Goal: Complete application form: Complete application form

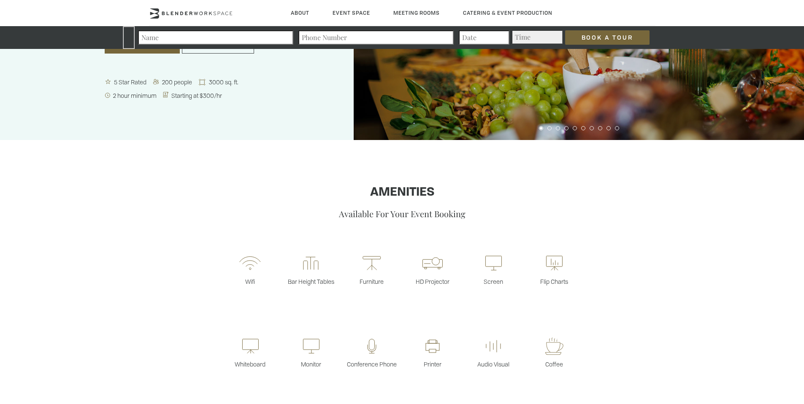
scroll to position [140, 0]
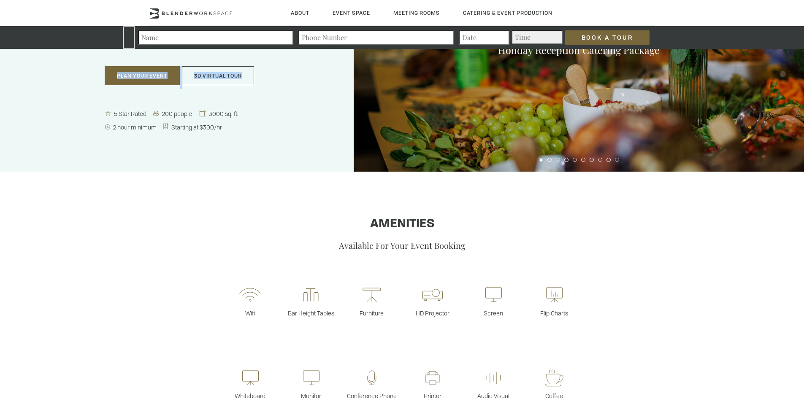
drag, startPoint x: 253, startPoint y: 159, endPoint x: 263, endPoint y: 103, distance: 57.0
click at [263, 103] on div "Award-winning event venue Featuring a classic contemporary aesthetic, accommoda…" at bounding box center [177, 39] width 354 height 263
drag, startPoint x: 263, startPoint y: 103, endPoint x: 228, endPoint y: 159, distance: 65.2
click at [228, 159] on div "Award-winning event venue Featuring a classic contemporary aesthetic, accommoda…" at bounding box center [177, 39] width 354 height 263
click at [228, 157] on div "Award-winning event venue Featuring a classic contemporary aesthetic, accommoda…" at bounding box center [177, 39] width 354 height 263
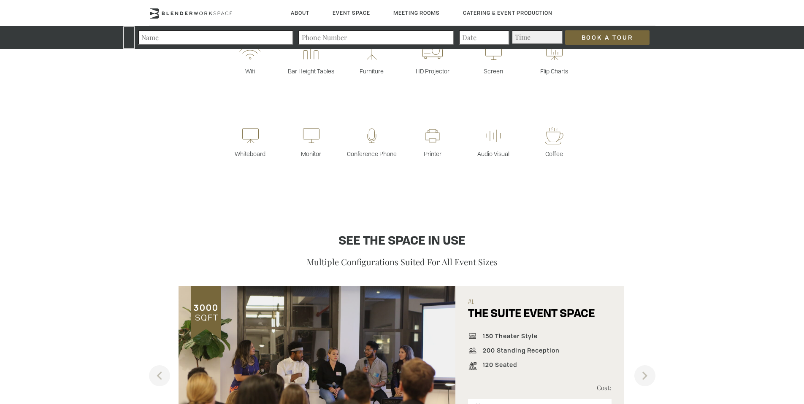
scroll to position [518, 0]
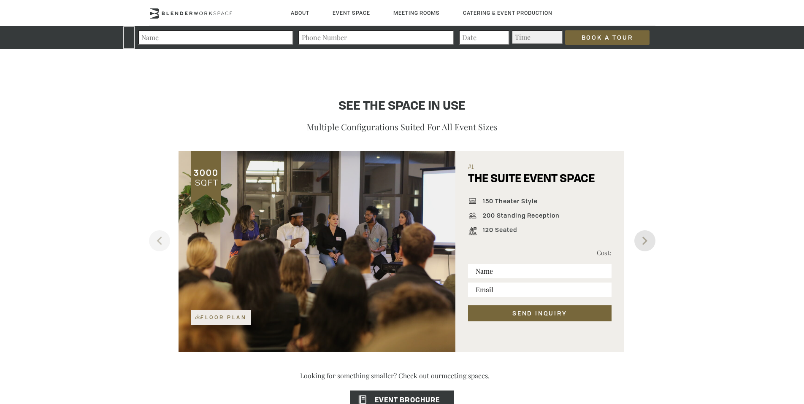
click at [649, 240] on button "Next" at bounding box center [644, 240] width 21 height 21
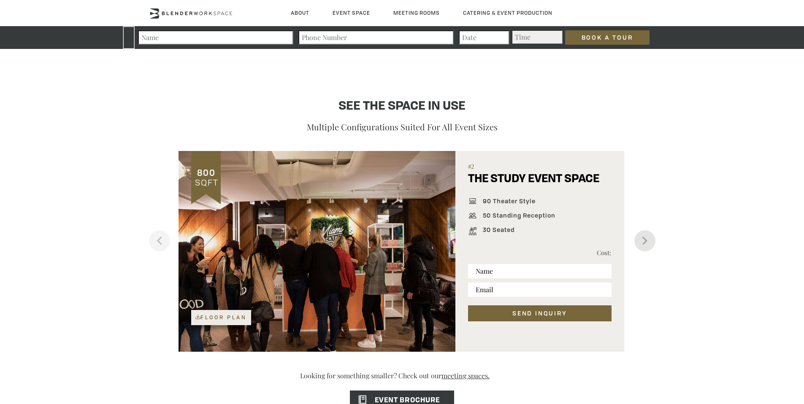
click at [649, 240] on button "Next" at bounding box center [644, 240] width 21 height 21
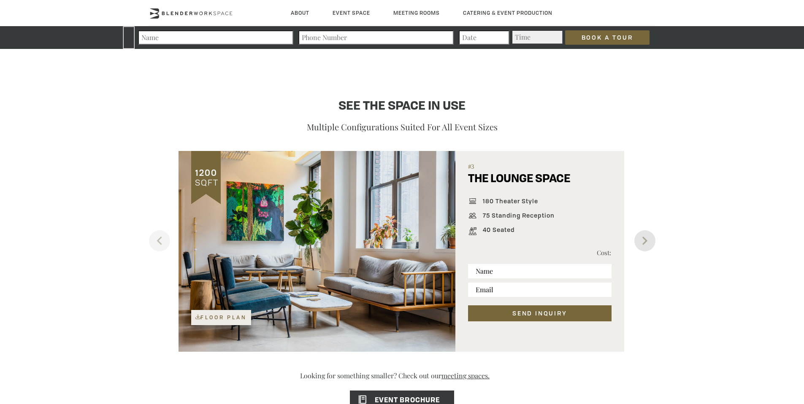
click at [649, 240] on button "Next" at bounding box center [644, 240] width 21 height 21
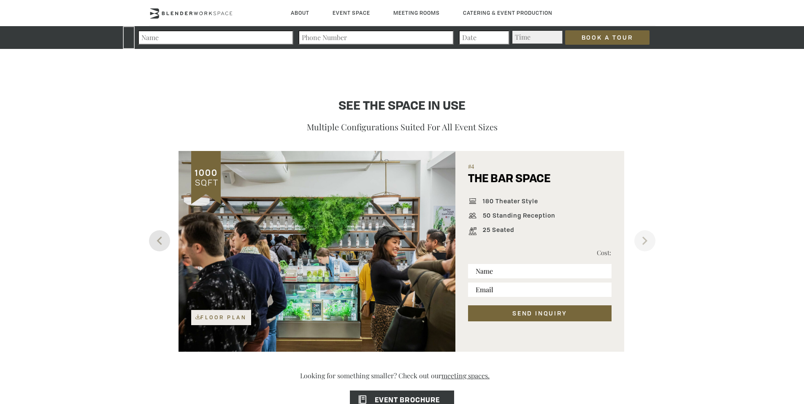
click at [149, 242] on button "Previous" at bounding box center [159, 240] width 21 height 21
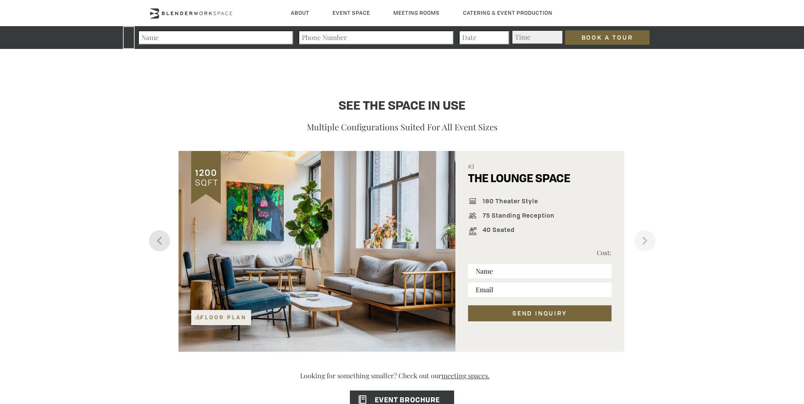
click at [162, 241] on button "Previous" at bounding box center [159, 240] width 21 height 21
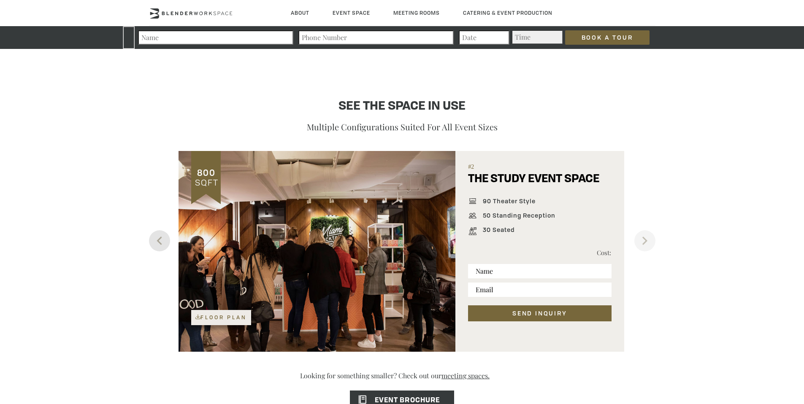
click at [162, 241] on button "Previous" at bounding box center [159, 240] width 21 height 21
click at [151, 241] on button "Previous" at bounding box center [159, 240] width 21 height 21
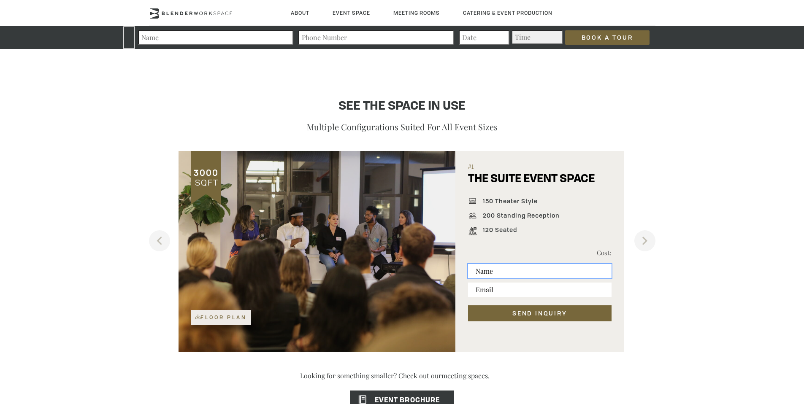
click at [516, 274] on input "text" at bounding box center [539, 271] width 143 height 14
type input "[PERSON_NAME]"
click at [532, 295] on input "email" at bounding box center [539, 290] width 143 height 14
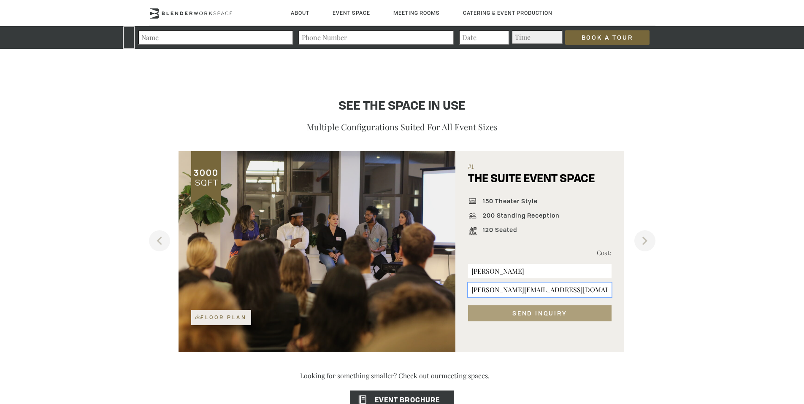
type input "[PERSON_NAME][EMAIL_ADDRESS][DOMAIN_NAME]"
click at [575, 318] on button "SEND INQUIRY" at bounding box center [539, 313] width 143 height 16
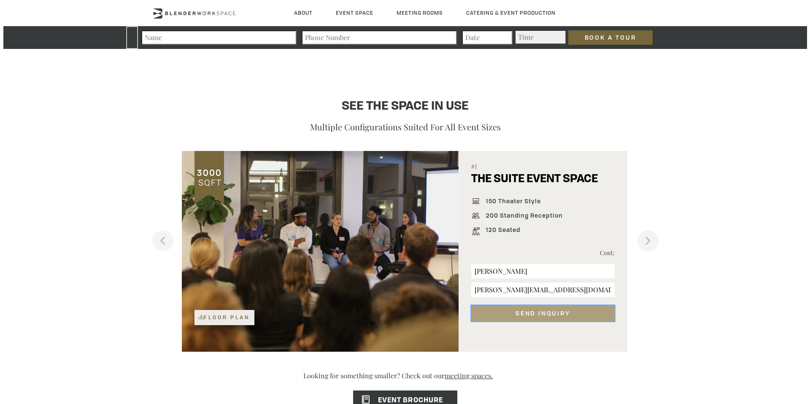
scroll to position [520, 0]
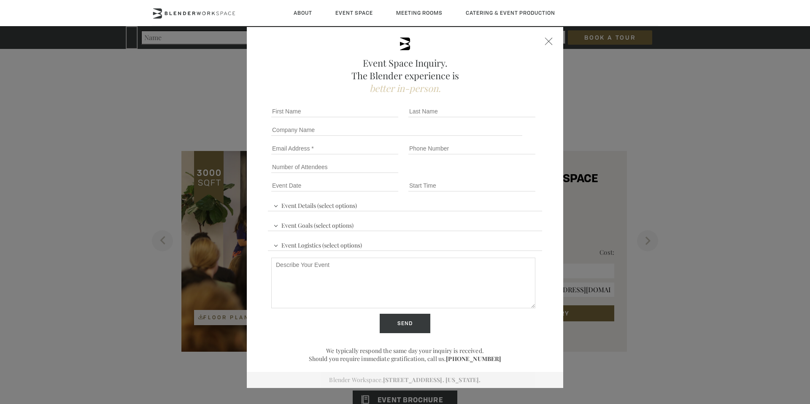
click at [288, 104] on div "First name *" at bounding box center [336, 111] width 137 height 19
click at [289, 106] on input "First name *" at bounding box center [334, 111] width 127 height 12
type input "[PERSON_NAME]"
click at [415, 118] on div "Last name *" at bounding box center [473, 111] width 137 height 19
click at [416, 114] on input "Last name *" at bounding box center [471, 111] width 127 height 12
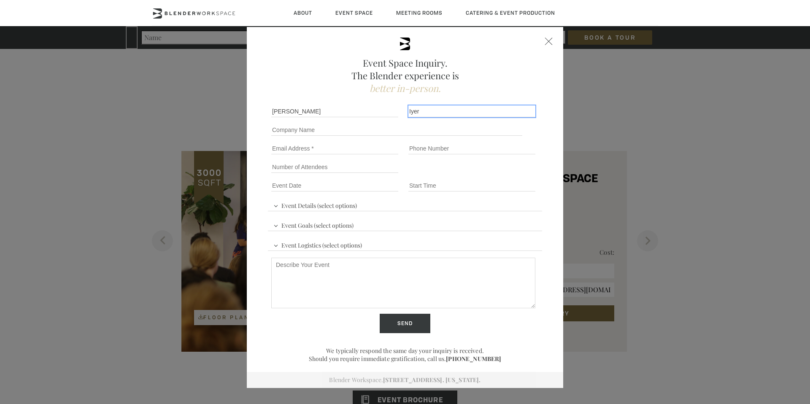
type input "Iyer"
click at [331, 128] on input "Company name" at bounding box center [396, 130] width 251 height 12
type input "Comma Capital"
click at [326, 148] on input "Email" at bounding box center [334, 149] width 127 height 12
type input "[PERSON_NAME][EMAIL_ADDRESS][DOMAIN_NAME]"
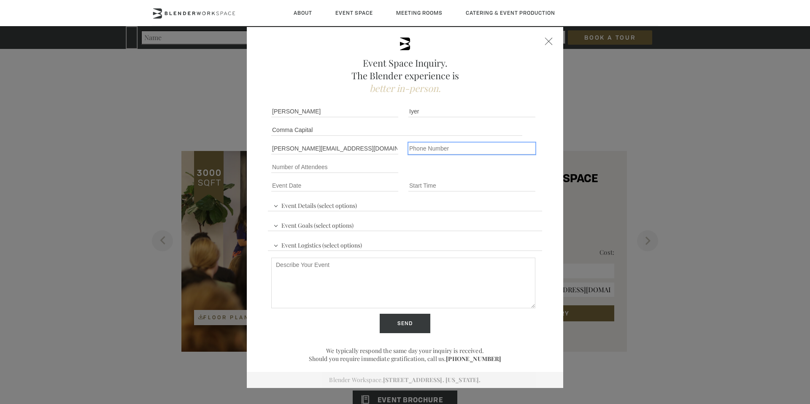
click at [435, 152] on input "Phone number" at bounding box center [471, 149] width 127 height 12
type input "6468777922"
click at [319, 172] on input "Number of Attendees" at bounding box center [334, 167] width 127 height 12
type input "2"
type input "5"
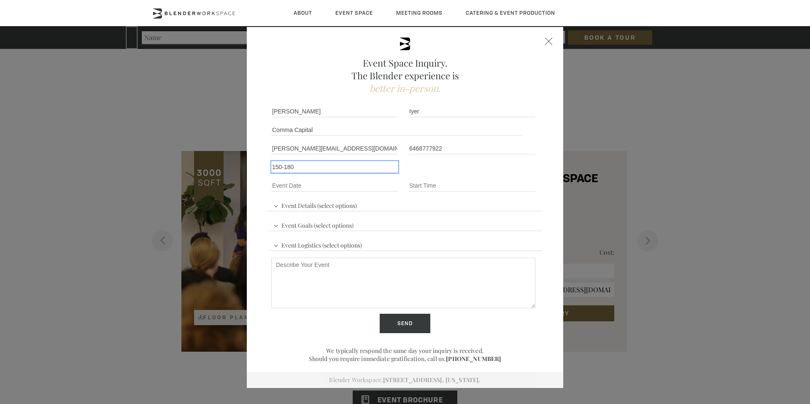
type input "150-180"
click at [332, 179] on div "Event Date *" at bounding box center [336, 185] width 137 height 19
click at [328, 208] on span "Event Details (select options)" at bounding box center [315, 204] width 88 height 13
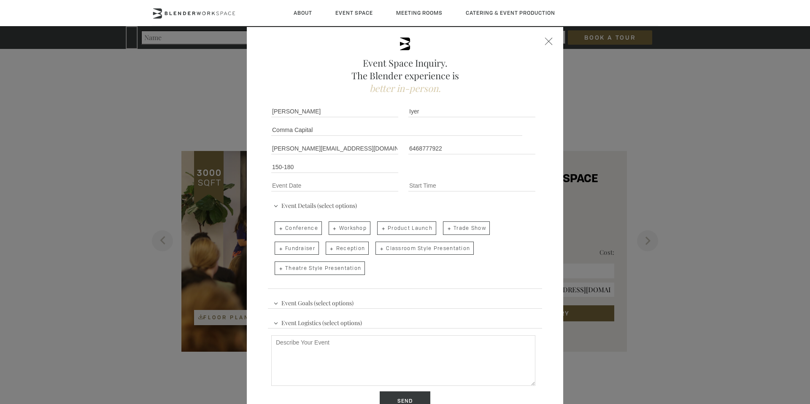
click at [282, 229] on span "Conference" at bounding box center [298, 228] width 47 height 14
click at [277, 229] on input "Conference" at bounding box center [273, 224] width 5 height 12
checkbox input "true"
drag, startPoint x: 350, startPoint y: 292, endPoint x: 347, endPoint y: 297, distance: 5.7
click at [348, 294] on div "Event Details (select options) Conference Workshop Product Launch Trade Show Fu…" at bounding box center [405, 262] width 274 height 134
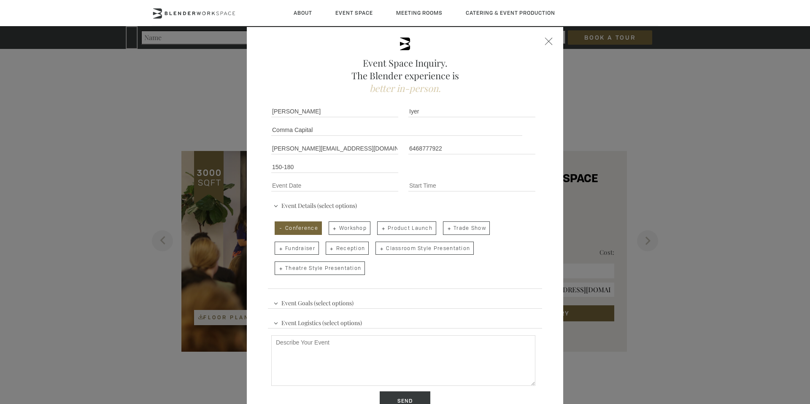
click at [347, 297] on span "Event Goals (select options)" at bounding box center [313, 302] width 84 height 13
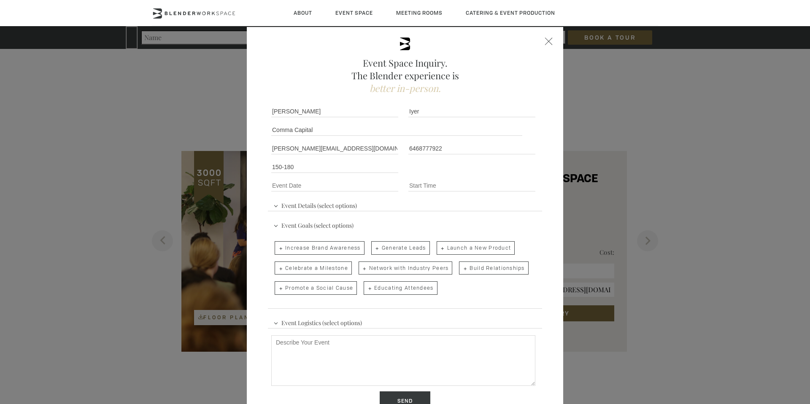
click at [390, 271] on span "Network with Industry Peers" at bounding box center [406, 269] width 94 height 14
click at [361, 270] on input "Network with Industry Peers" at bounding box center [357, 264] width 5 height 12
checkbox input "true"
click at [494, 270] on span "Build Relationships" at bounding box center [493, 269] width 69 height 14
click at [461, 270] on input "Build Relationships" at bounding box center [458, 264] width 5 height 12
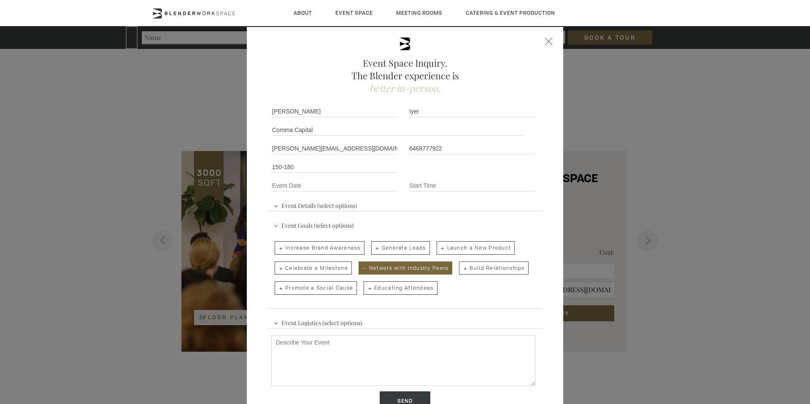
checkbox input "true"
click at [380, 325] on div "Event Logistics (select options) Audio/Visual Presentation Breakout Rooms Break…" at bounding box center [405, 359] width 274 height 94
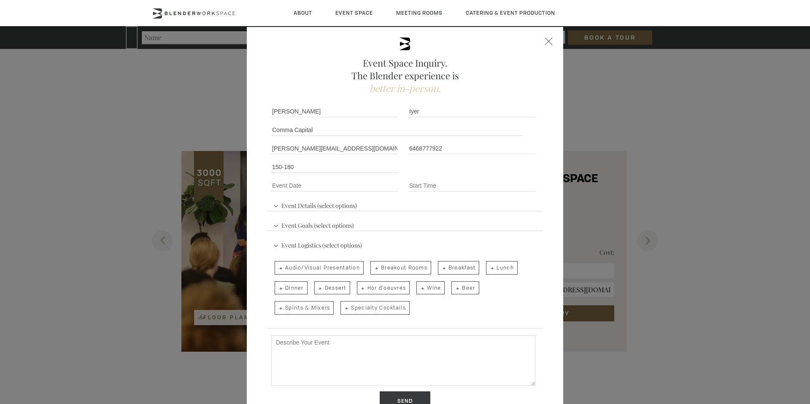
click at [400, 269] on span "Breakout Rooms" at bounding box center [400, 268] width 61 height 14
click at [373, 269] on input "Breakout Rooms" at bounding box center [369, 264] width 5 height 12
checkbox input "true"
drag, startPoint x: 455, startPoint y: 261, endPoint x: 482, endPoint y: 266, distance: 27.1
click at [456, 261] on label "Breakfast" at bounding box center [459, 268] width 49 height 20
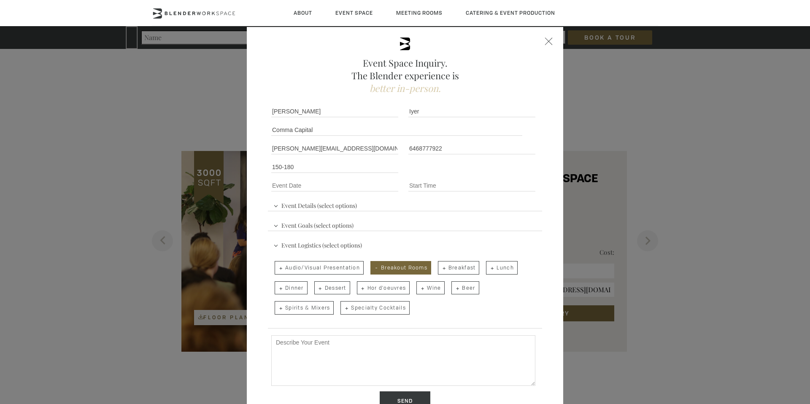
click at [440, 261] on input "Breakfast" at bounding box center [437, 264] width 5 height 12
checkbox input "true"
click at [493, 265] on span "Lunch" at bounding box center [501, 268] width 31 height 14
click at [488, 265] on input "Lunch" at bounding box center [485, 264] width 5 height 12
checkbox input "true"
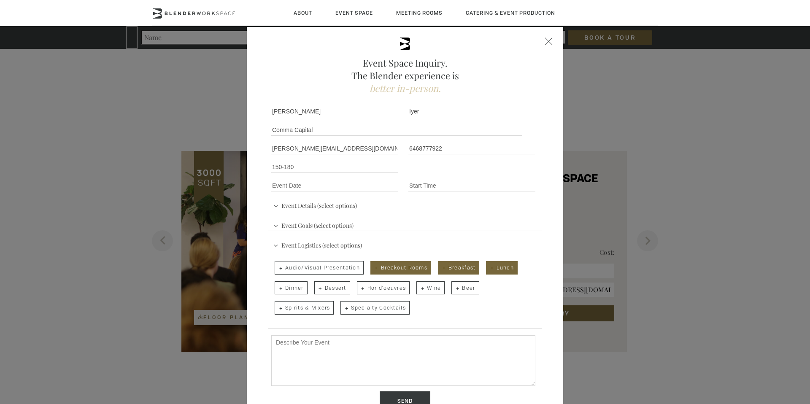
click at [342, 268] on span "Audio/Visual Presentation" at bounding box center [319, 268] width 89 height 14
click at [277, 268] on input "Audio/Visual Presentation" at bounding box center [273, 264] width 5 height 12
checkbox input "true"
click at [352, 247] on span "Event Logistics (select options)" at bounding box center [317, 244] width 93 height 13
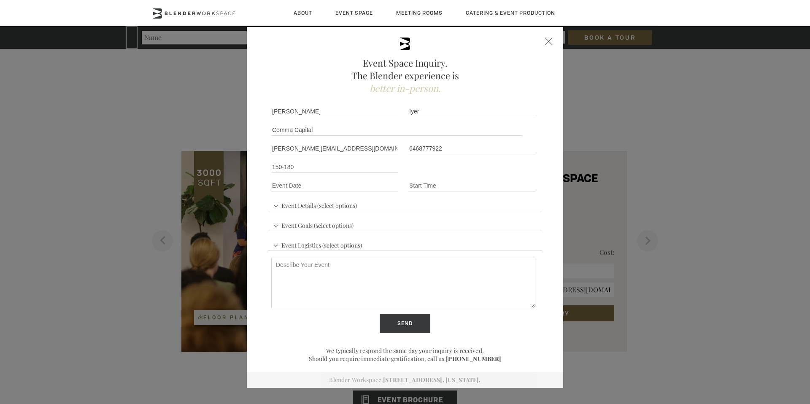
click at [361, 211] on fieldset "Event Details (select options) Conference Workshop Product Launch Trade Show Fu…" at bounding box center [405, 203] width 274 height 16
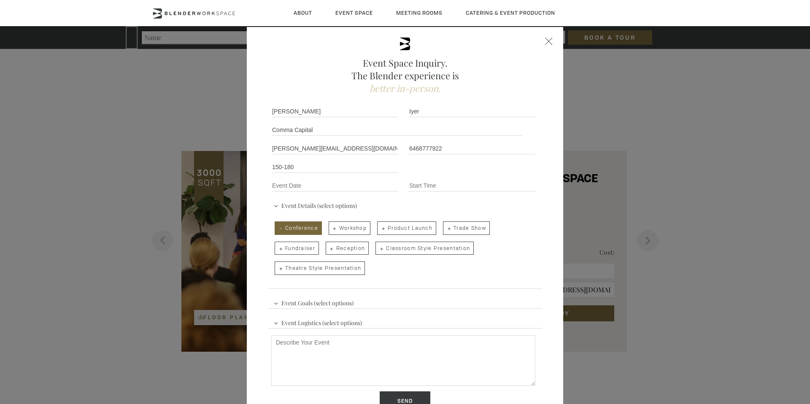
click at [328, 306] on span "Event Goals (select options)" at bounding box center [313, 302] width 84 height 13
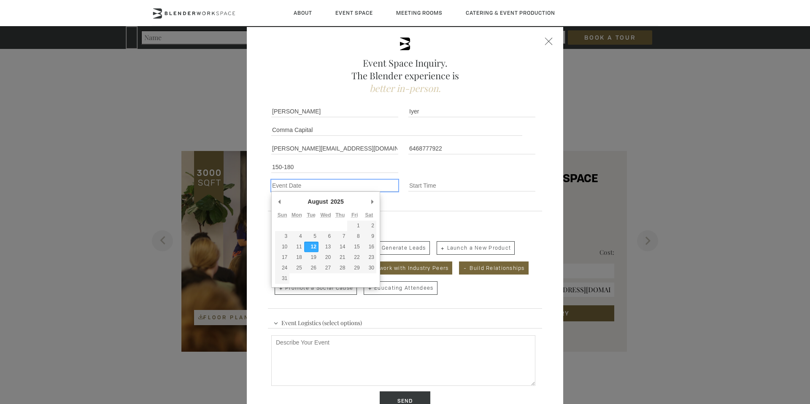
click at [347, 189] on input "Event Date *" at bounding box center [334, 186] width 127 height 12
type div "[DATE]"
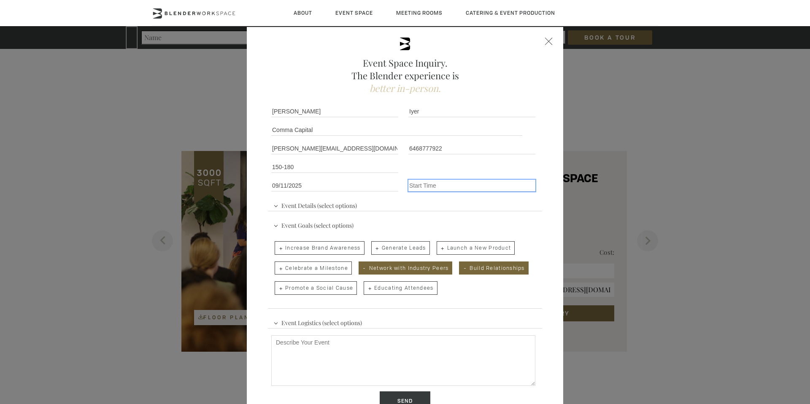
click at [441, 182] on input "Event Time" at bounding box center [471, 186] width 127 height 12
type input "0"
click at [475, 367] on textarea "Describe Your Event" at bounding box center [403, 360] width 264 height 51
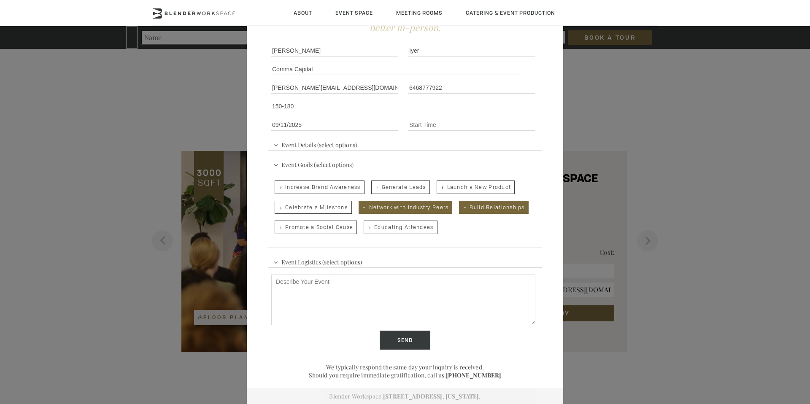
paste textarea "Hosted by Avon Health and Comma Capital, Prax is bringing together the sharpest…"
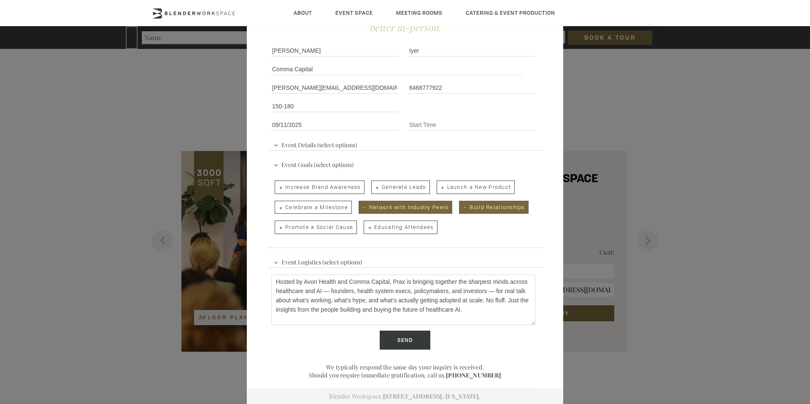
scroll to position [0, 0]
type textarea "Hosted by Avon Health and Comma Capital, Prax is bringing together the sharpest…"
click at [413, 340] on input "Send" at bounding box center [405, 340] width 51 height 19
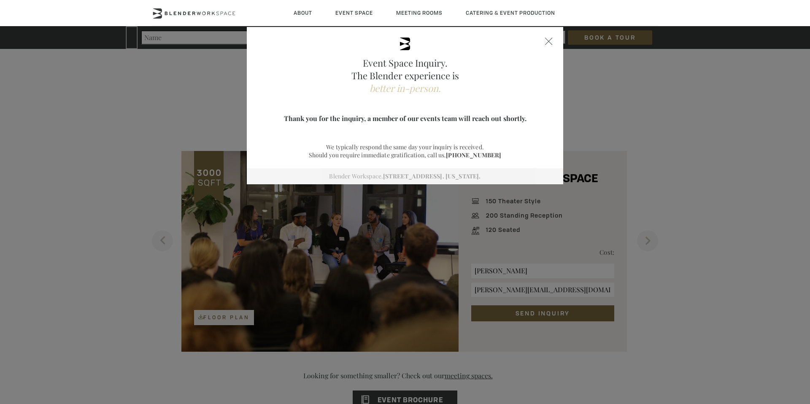
click at [607, 108] on div "Event Space Inquiry. The Blender experience is better in-person. [PERSON_NAME] …" at bounding box center [405, 202] width 810 height 404
